Goal: Find specific page/section: Find specific page/section

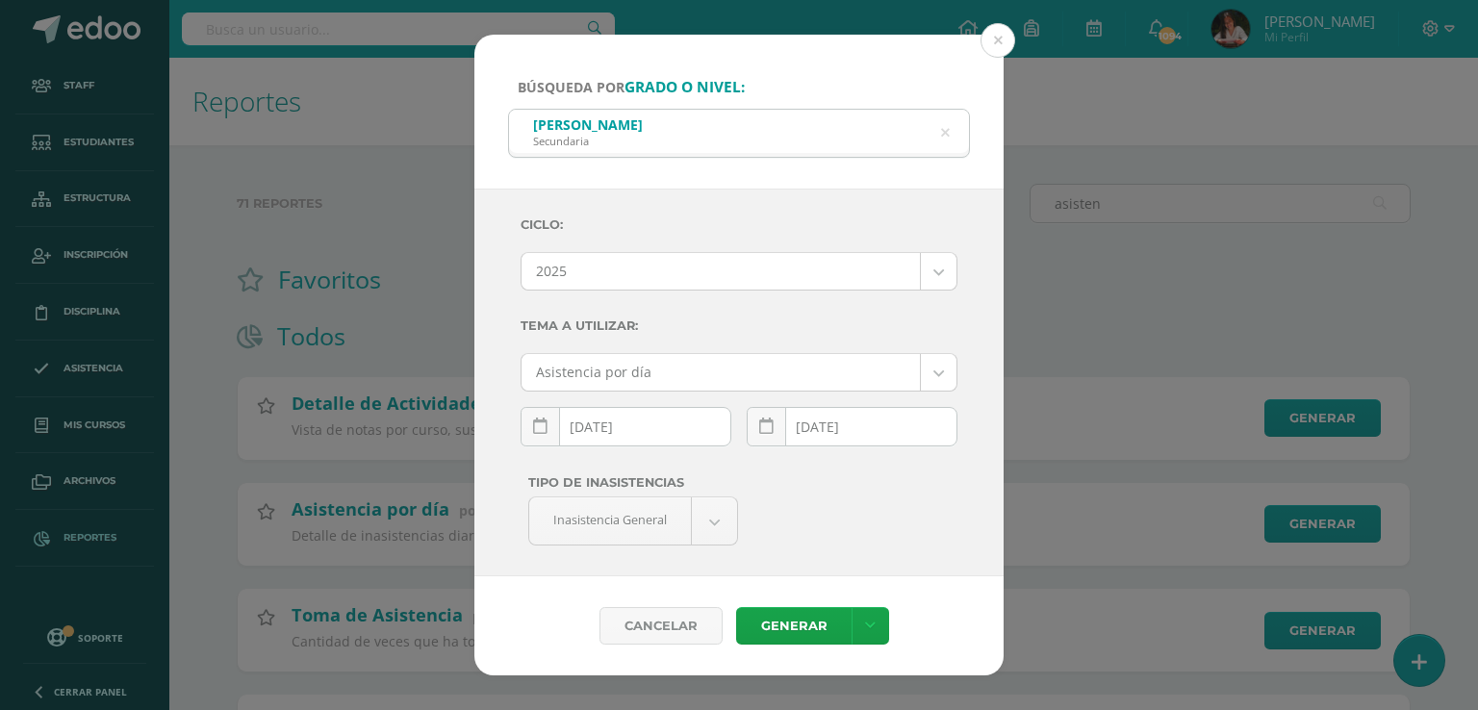
scroll to position [96, 0]
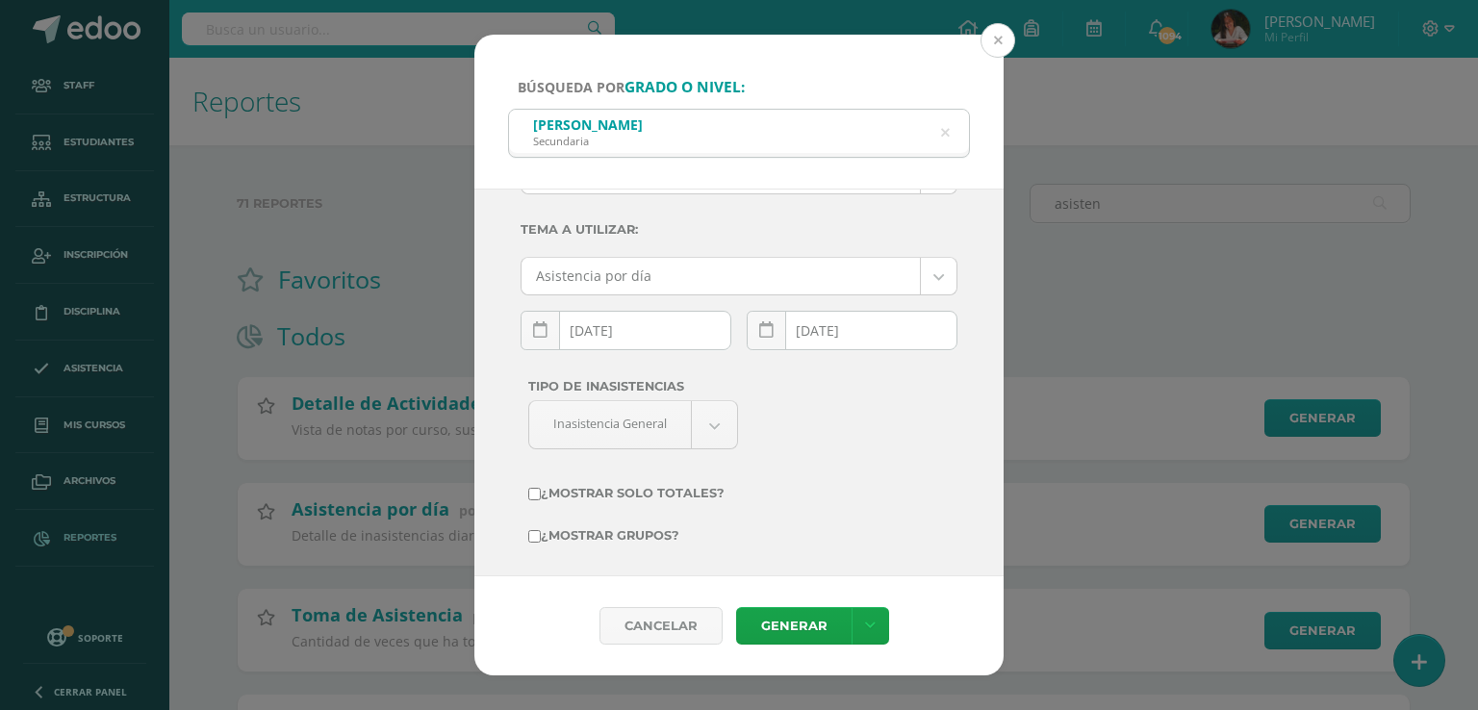
click at [1000, 41] on button at bounding box center [998, 40] width 35 height 35
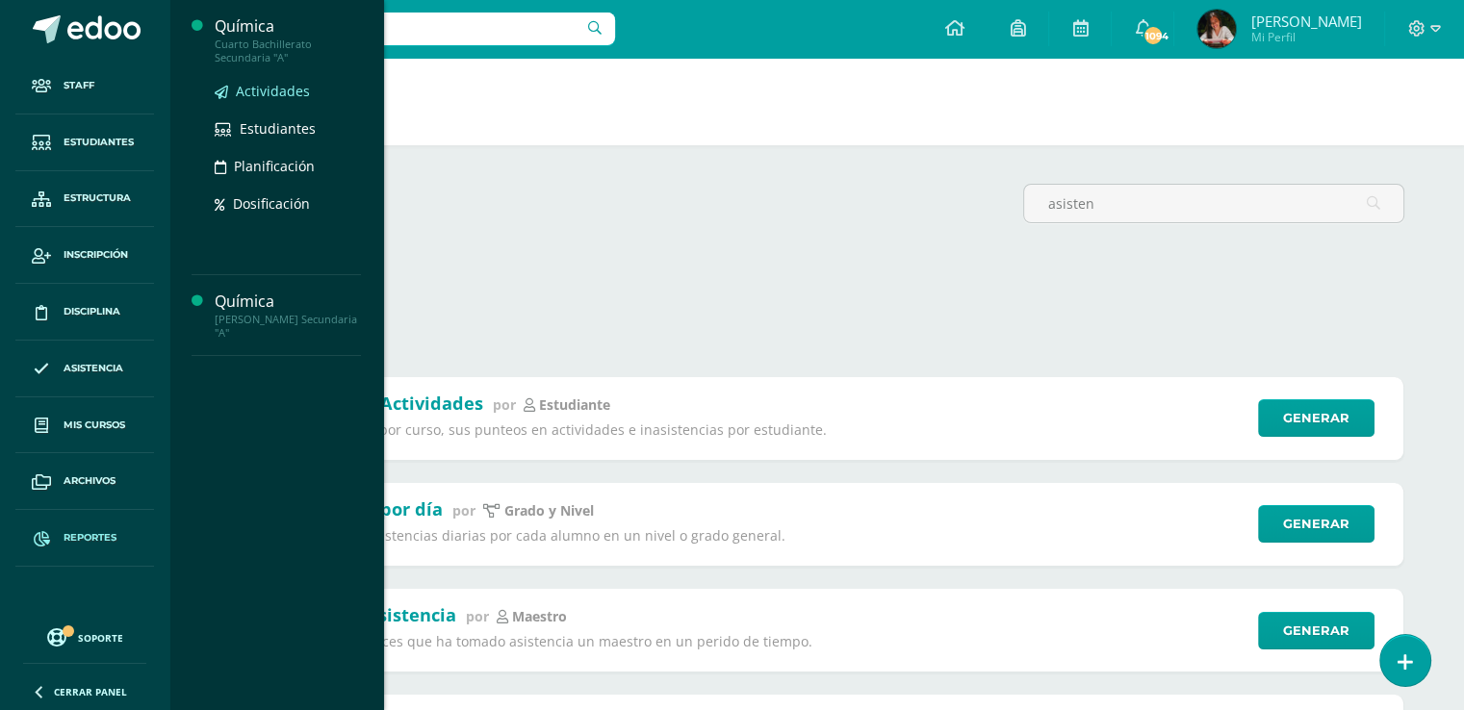
click at [280, 90] on span "Actividades" at bounding box center [273, 91] width 74 height 18
click at [281, 126] on span "Estudiantes" at bounding box center [278, 128] width 76 height 18
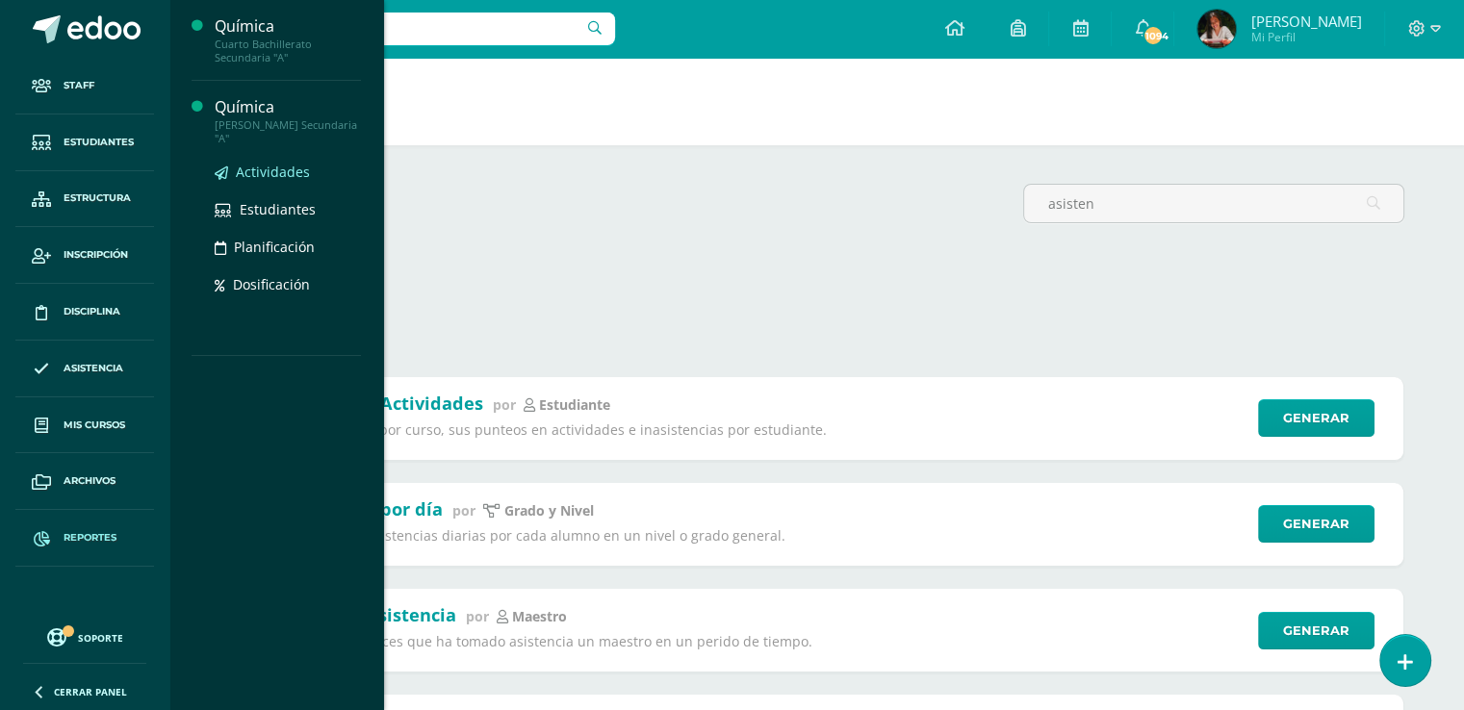
click at [269, 176] on span "Actividades" at bounding box center [273, 172] width 74 height 18
drag, startPoint x: 272, startPoint y: 205, endPoint x: 285, endPoint y: 198, distance: 14.2
click at [273, 206] on span "Estudiantes" at bounding box center [278, 209] width 76 height 18
